Goal: Information Seeking & Learning: Understand process/instructions

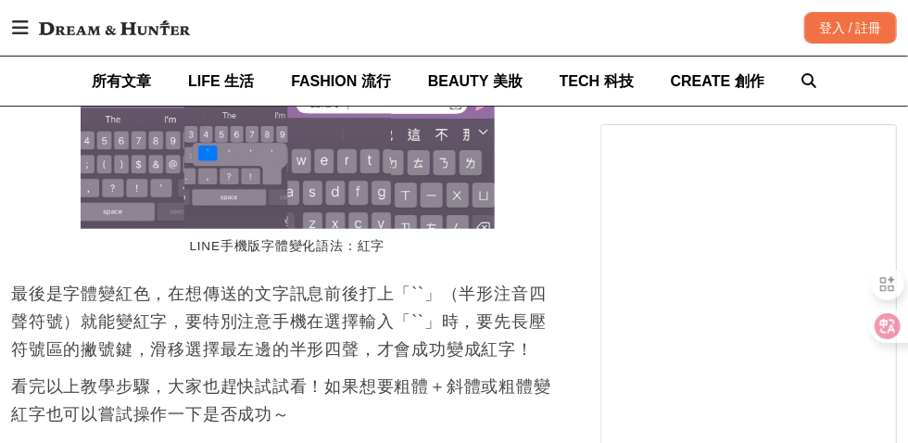
scroll to position [0, 1105]
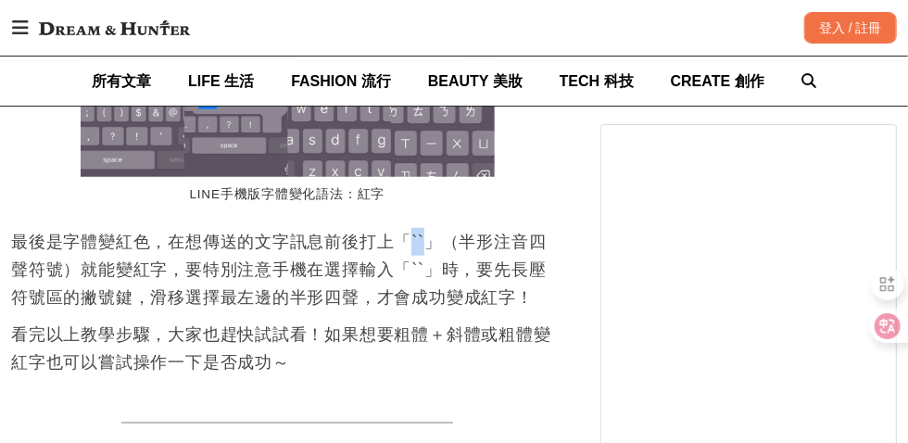
drag, startPoint x: 431, startPoint y: 242, endPoint x: 411, endPoint y: 241, distance: 20.4
click at [411, 241] on p "最後是字體變紅色，在想傳送的文字訊息前後打上「``」（半形注音四聲符號）就能變紅字，要特別注意手機在選擇輸入「``」時，要先長壓符號區的撇號鍵，滑移選擇最左邊…" at bounding box center [287, 269] width 552 height 83
copy p "``"
click at [42, 282] on p "最後是字體變紅色，在想傳送的文字訊息前後打上「``」（半形注音四聲符號）就能變紅字，要特別注意手機在選擇輸入「``」時，要先長壓符號區的撇號鍵，滑移選擇最左邊…" at bounding box center [287, 269] width 552 height 83
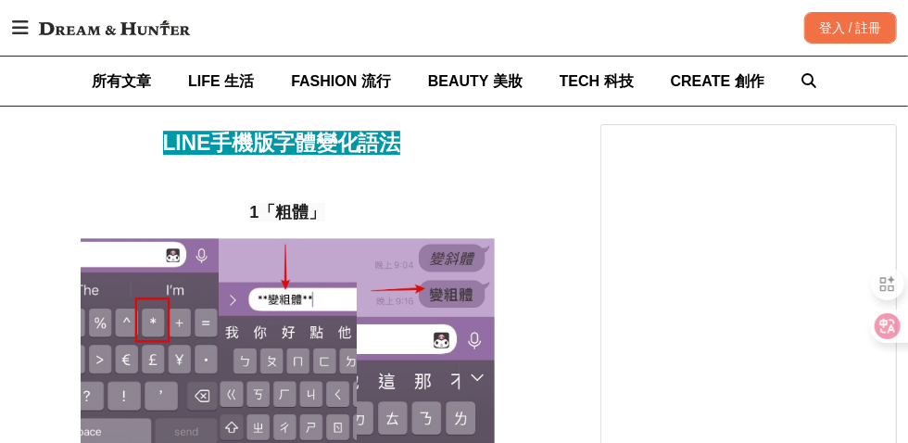
scroll to position [0, 0]
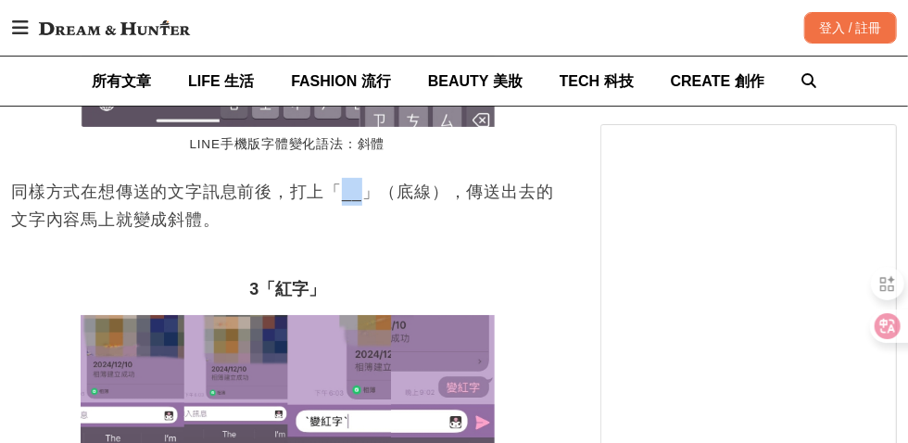
drag, startPoint x: 342, startPoint y: 200, endPoint x: 361, endPoint y: 204, distance: 18.9
click at [361, 204] on p "同樣方式在想傳送的文字訊息前後，打上「__」（底線），傳送出去的文字內容馬上就變成斜體。" at bounding box center [287, 206] width 552 height 56
copy p "__"
drag, startPoint x: 7, startPoint y: 279, endPoint x: 99, endPoint y: 259, distance: 94.0
click at [7, 279] on div "首頁 / 3C 話題 [URL][DOMAIN_NAME] 收藏 LINE手機版新功能！字體變紅色、斜體、加粗超實用，怎麼做實際教學示範給你看 [PERSON…" at bounding box center [454, 256] width 908 height 5440
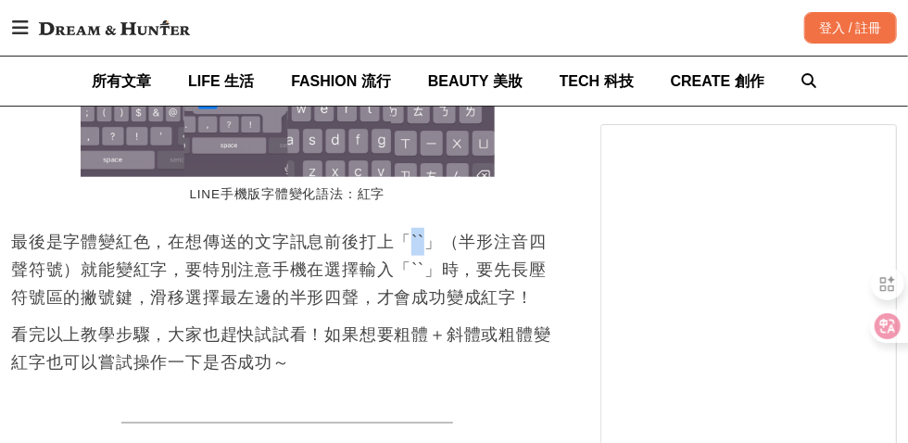
drag, startPoint x: 415, startPoint y: 246, endPoint x: 437, endPoint y: 240, distance: 22.0
click at [437, 240] on p "最後是字體變紅色，在想傳送的文字訊息前後打上「``」（半形注音四聲符號）就能變紅字，要特別注意手機在選擇輸入「``」時，要先長壓符號區的撇號鍵，滑移選擇最左邊…" at bounding box center [287, 269] width 552 height 83
copy p "``"
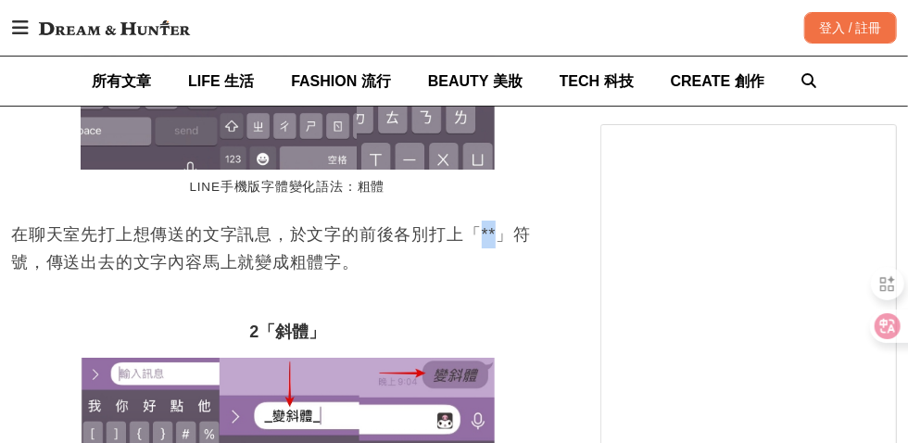
drag, startPoint x: 479, startPoint y: 234, endPoint x: 496, endPoint y: 235, distance: 16.8
click at [496, 235] on p "在聊天室先打上想傳送的文字訊息，於文字的前後各別打上「**」符號，傳送出去的文字內容馬上就變成粗體字。" at bounding box center [287, 249] width 552 height 56
copy p "**"
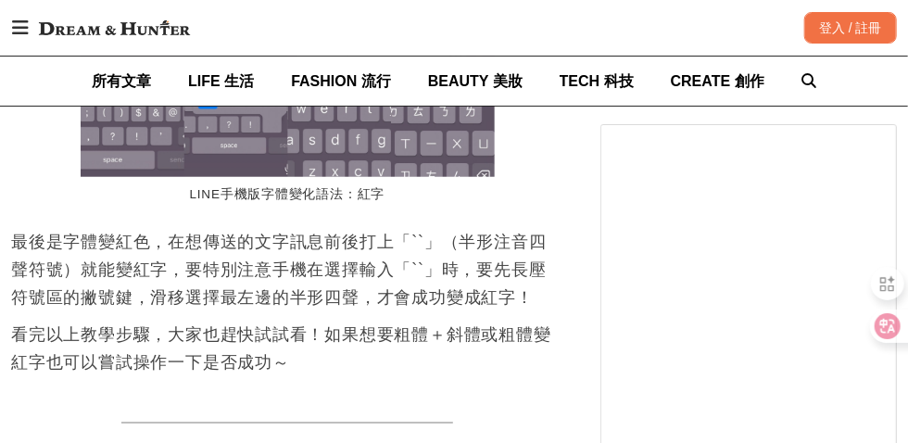
click at [36, 297] on p "最後是字體變紅色，在想傳送的文字訊息前後打上「``」（半形注音四聲符號）就能變紅字，要特別注意手機在選擇輸入「``」時，要先長壓符號區的撇號鍵，滑移選擇最左邊…" at bounding box center [287, 269] width 552 height 83
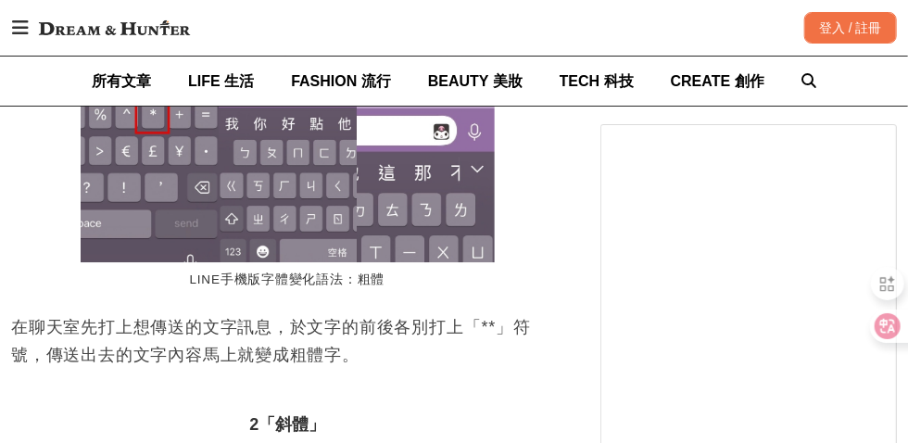
scroll to position [0, 0]
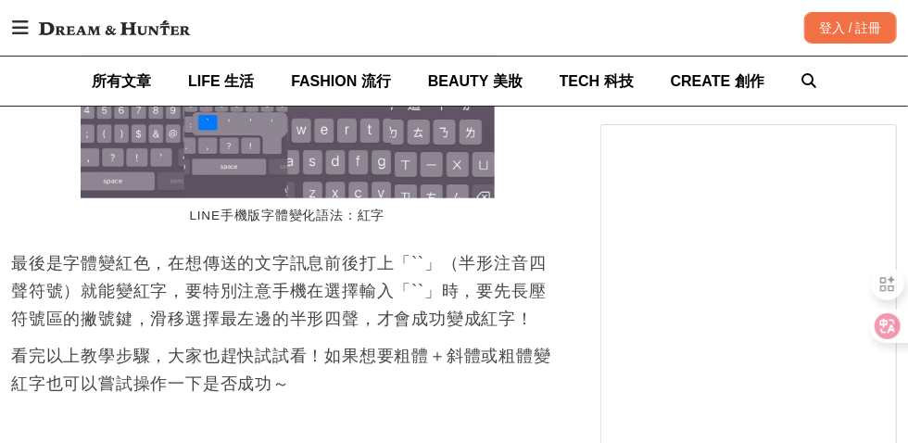
scroll to position [3151, 0]
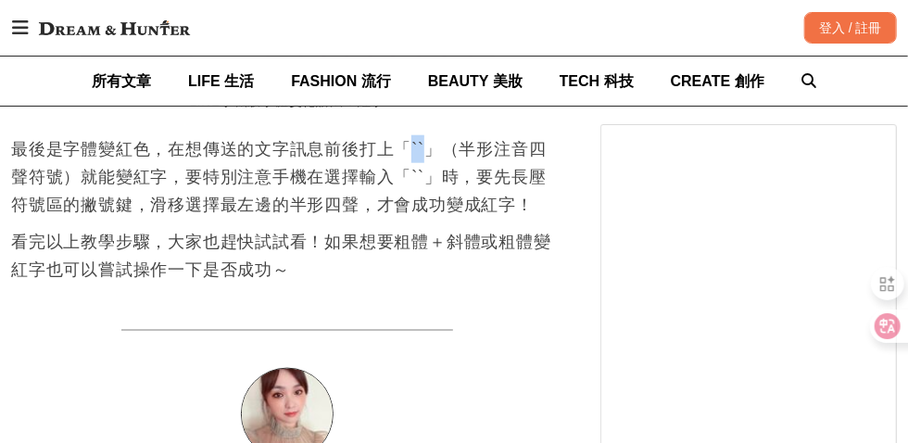
drag, startPoint x: 436, startPoint y: 152, endPoint x: 411, endPoint y: 150, distance: 24.2
click at [411, 150] on p "最後是字體變紅色，在想傳送的文字訊息前後打上「``」（半形注音四聲符號）就能變紅字，要特別注意手機在選擇輸入「``」時，要先長壓符號區的撇號鍵，滑移選擇最左邊…" at bounding box center [287, 176] width 552 height 83
copy p "``"
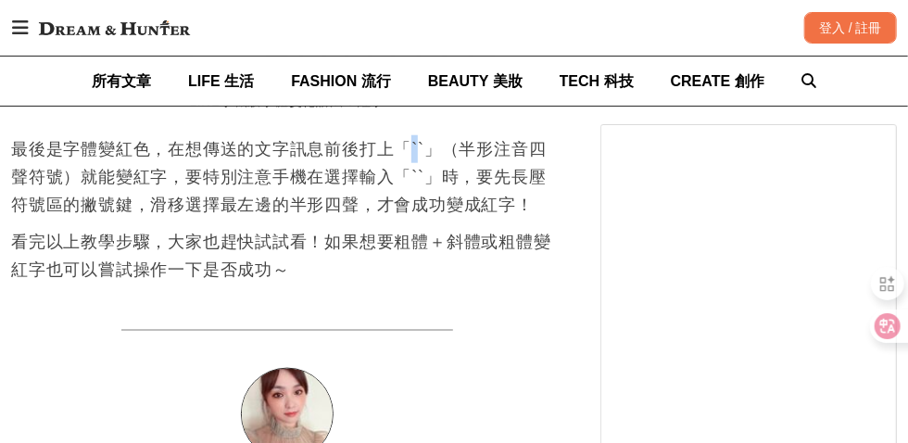
drag, startPoint x: 419, startPoint y: 149, endPoint x: 406, endPoint y: 147, distance: 13.1
click at [406, 147] on p "最後是字體變紅色，在想傳送的文字訊息前後打上「``」（半形注音四聲符號）就能變紅字，要特別注意手機在選擇輸入「``」時，要先長壓符號區的撇號鍵，滑移選擇最左邊…" at bounding box center [287, 176] width 552 height 83
copy p "`"
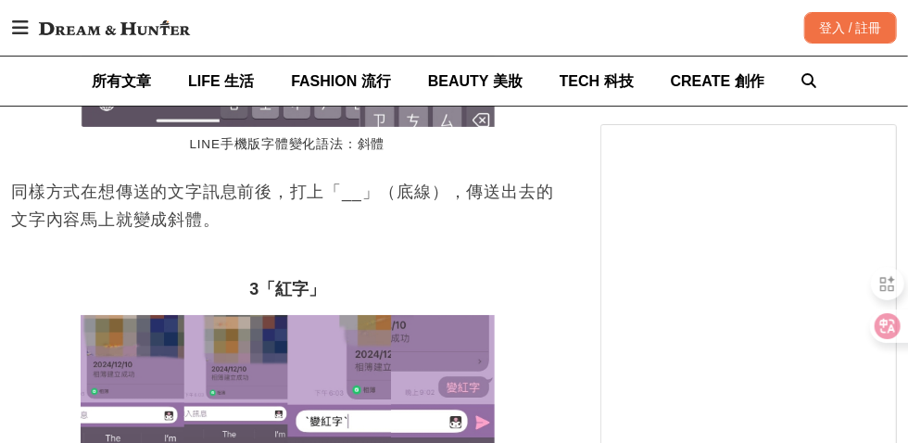
scroll to position [0, 1105]
click at [7, 259] on div "首頁 / 3C 話題 [URL][DOMAIN_NAME] 收藏 LINE手機版新功能！字體變紅色、斜體、加粗超實用，怎麼做實際教學示範給你看 [PERSON…" at bounding box center [454, 256] width 908 height 5440
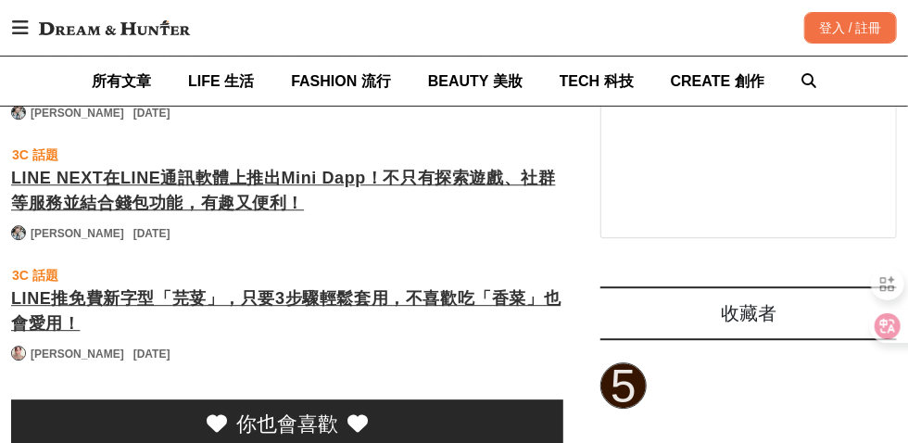
scroll to position [0, 0]
